Goal: Information Seeking & Learning: Check status

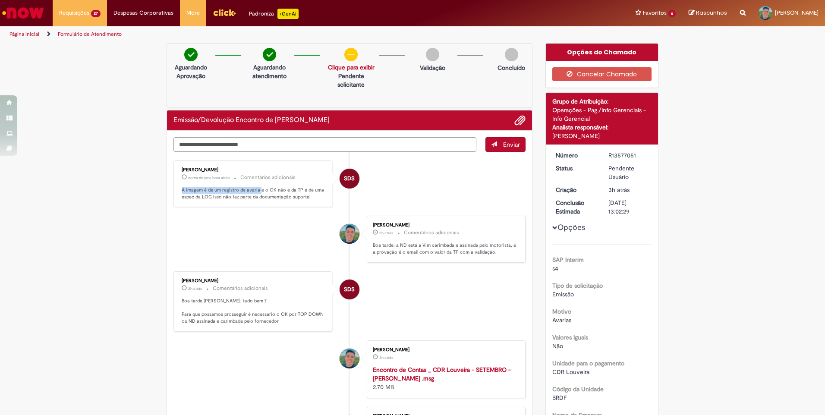
drag, startPoint x: 178, startPoint y: 190, endPoint x: 258, endPoint y: 189, distance: 80.2
click at [258, 189] on div "Sabrina Da Silva Oliveira cerca de uma hora atrás cerca de uma hora atrás Comen…" at bounding box center [253, 184] width 154 height 42
drag, startPoint x: 266, startPoint y: 188, endPoint x: 311, endPoint y: 188, distance: 44.9
click at [311, 188] on p "A imagem é de um registro de avaria e o OK não é da TP é de uma espec da LOG is…" at bounding box center [254, 193] width 144 height 13
drag, startPoint x: 182, startPoint y: 198, endPoint x: 205, endPoint y: 201, distance: 23.5
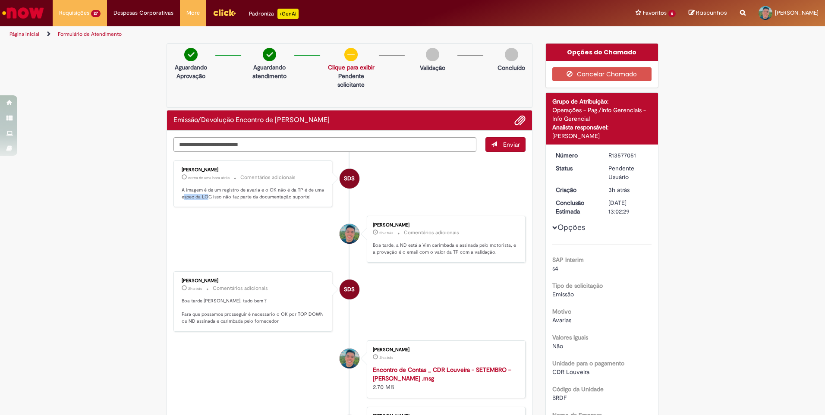
click at [205, 201] on div "Sabrina Da Silva Oliveira cerca de uma hora atrás cerca de uma hora atrás Comen…" at bounding box center [253, 184] width 154 height 42
drag, startPoint x: 296, startPoint y: 190, endPoint x: 310, endPoint y: 196, distance: 15.7
click at [310, 196] on p "A imagem é de um registro de avaria e o OK não é da TP é de uma espec da LOG is…" at bounding box center [254, 193] width 144 height 13
click at [228, 224] on li "Sostenys Campos Souza 2h atrás 2 horas atrás Comentários adicionais Boa tarde, …" at bounding box center [349, 239] width 352 height 47
drag, startPoint x: 258, startPoint y: 191, endPoint x: 177, endPoint y: 191, distance: 81.1
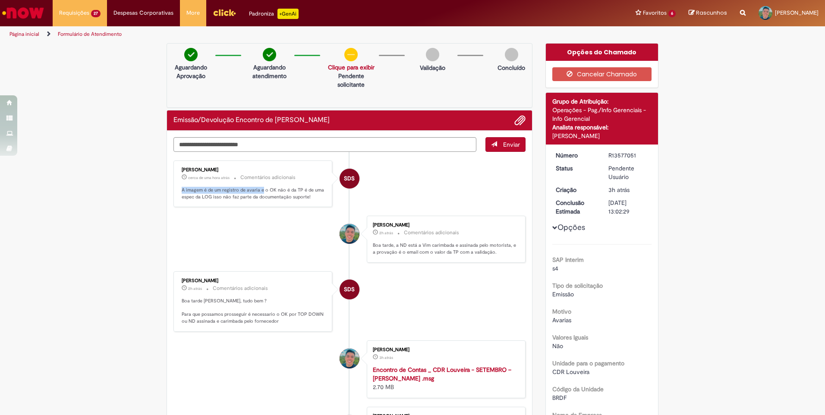
click at [177, 191] on div "Sabrina Da Silva Oliveira cerca de uma hora atrás cerca de uma hora atrás Comen…" at bounding box center [253, 184] width 154 height 42
drag, startPoint x: 177, startPoint y: 191, endPoint x: 245, endPoint y: 281, distance: 112.8
click at [245, 281] on div "Sabrina Da Silva Oliveira" at bounding box center [254, 280] width 144 height 5
drag, startPoint x: 179, startPoint y: 192, endPoint x: 268, endPoint y: 191, distance: 89.7
click at [268, 191] on div "Sabrina Da Silva Oliveira cerca de uma hora atrás cerca de uma hora atrás Comen…" at bounding box center [253, 184] width 154 height 42
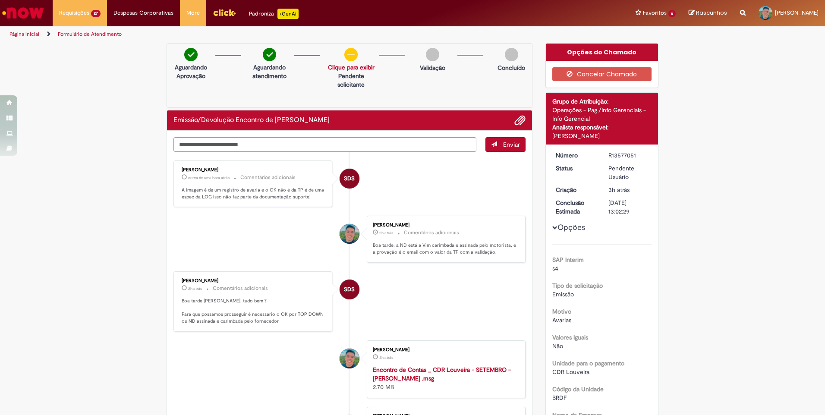
drag, startPoint x: 268, startPoint y: 191, endPoint x: 305, endPoint y: 226, distance: 50.4
click at [305, 226] on li "Sostenys Campos Souza 2h atrás 2 horas atrás Comentários adicionais Boa tarde, …" at bounding box center [349, 239] width 352 height 47
click at [277, 207] on div "Sabrina Da Silva Oliveira cerca de uma hora atrás cerca de uma hora atrás Comen…" at bounding box center [252, 183] width 159 height 47
click at [386, 190] on li "SDS Sabrina Da Silva Oliveira cerca de uma hora atrás cerca de uma hora atrás C…" at bounding box center [349, 183] width 352 height 47
